Goal: Task Accomplishment & Management: Use online tool/utility

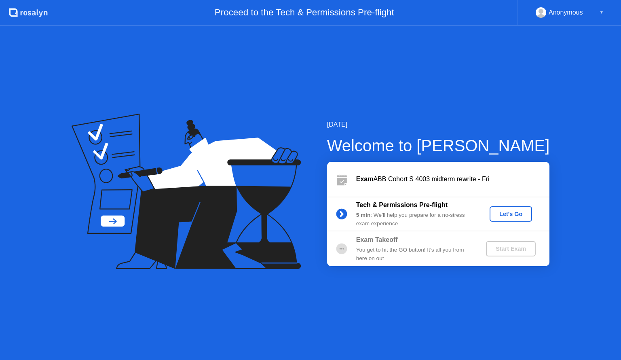
click at [507, 217] on div "Let's Go" at bounding box center [511, 214] width 36 height 6
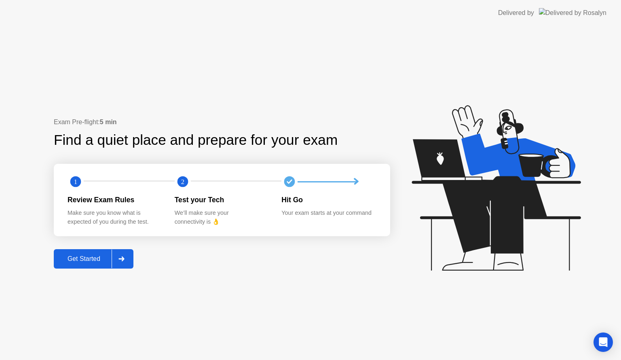
click at [60, 270] on div "Exam Pre-flight: 5 min Find a quiet place and prepare for your exam 1 2 Review …" at bounding box center [310, 193] width 621 height 334
click at [57, 262] on div "Get Started" at bounding box center [83, 258] width 55 height 7
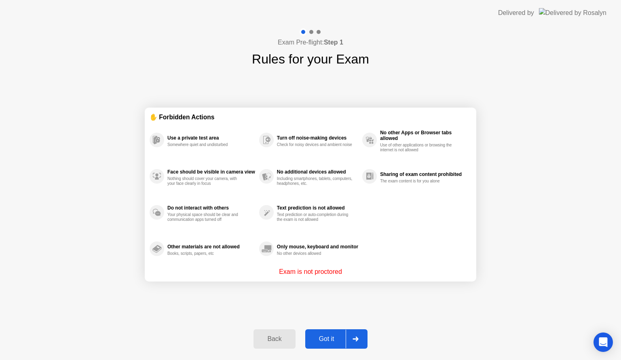
click at [320, 338] on div "Got it" at bounding box center [327, 338] width 38 height 7
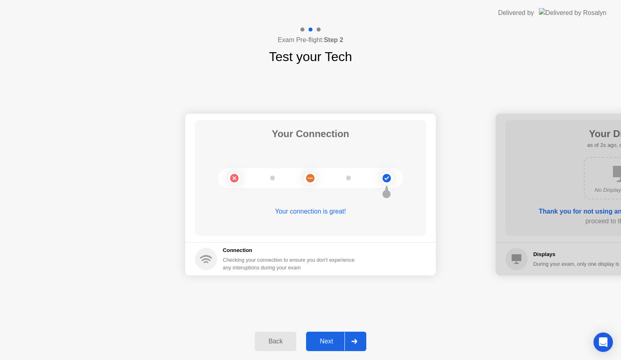
click at [338, 343] on div "Next" at bounding box center [326, 340] width 36 height 7
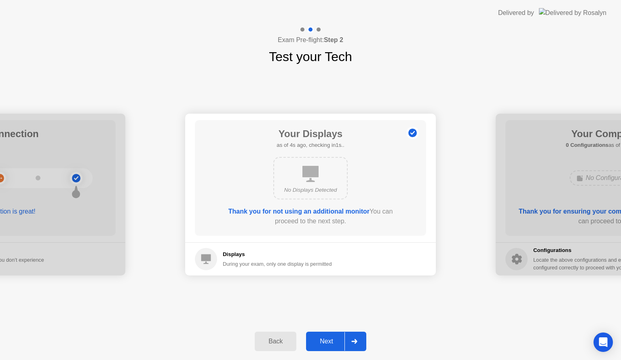
click at [338, 338] on div "Next" at bounding box center [326, 340] width 36 height 7
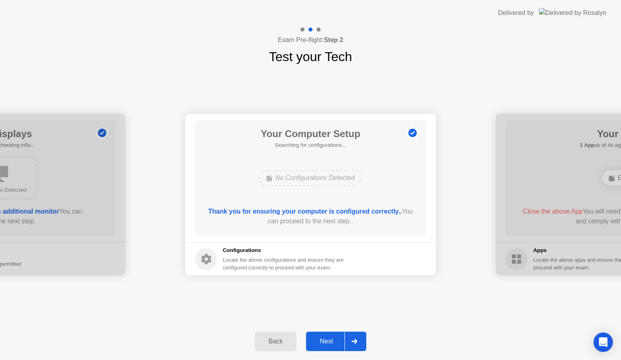
click at [338, 338] on div "Next" at bounding box center [326, 340] width 36 height 7
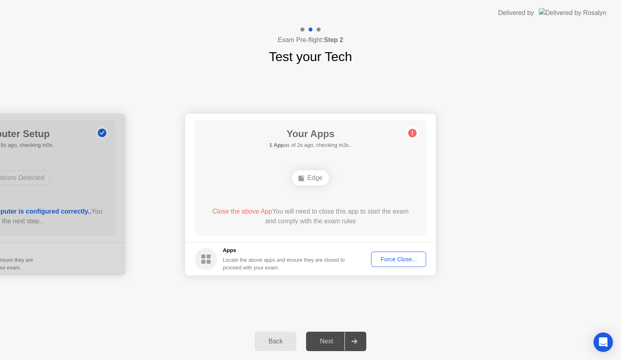
click at [357, 292] on div "Your Connection Your connection is great! Connection Checking your connection t…" at bounding box center [310, 194] width 621 height 256
click at [396, 260] on div "Force Close..." at bounding box center [398, 259] width 49 height 6
click at [392, 256] on div "Force Close..." at bounding box center [398, 259] width 49 height 6
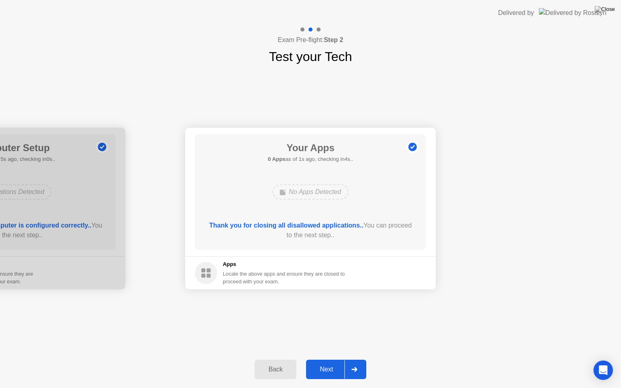
click at [320, 359] on div "Back Next" at bounding box center [310, 369] width 621 height 37
click at [318, 359] on div "Next" at bounding box center [326, 369] width 36 height 7
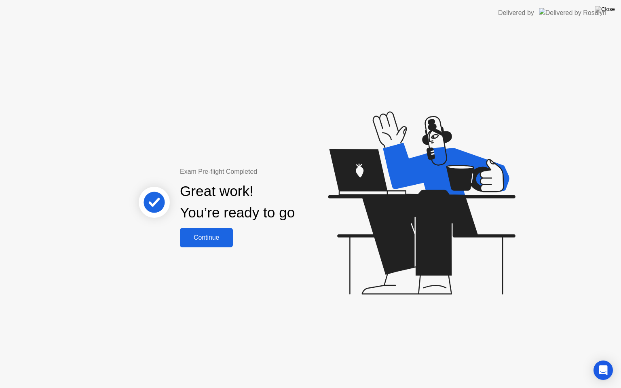
click at [220, 238] on div "Continue" at bounding box center [206, 237] width 48 height 7
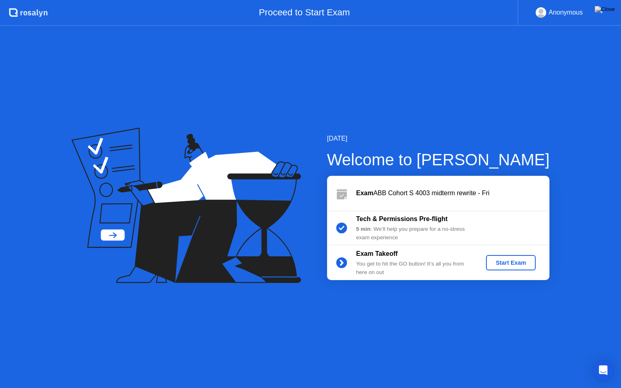
click at [523, 261] on div "Start Exam" at bounding box center [510, 262] width 43 height 6
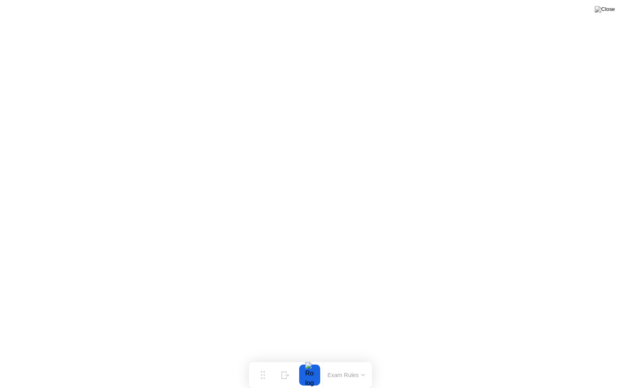
click at [603, 15] on button at bounding box center [605, 9] width 24 height 11
